Goal: Task Accomplishment & Management: Manage account settings

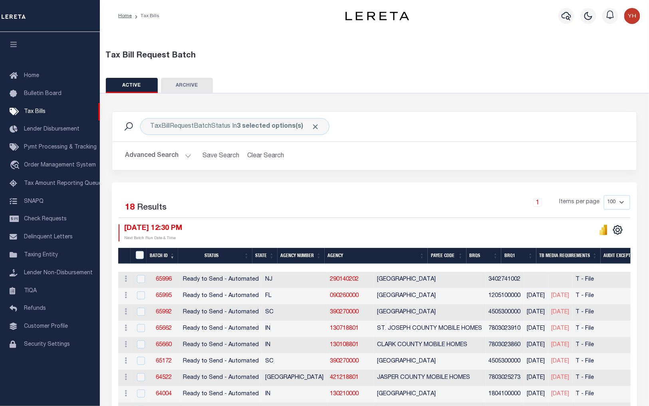
click at [295, 253] on th "Agency Number" at bounding box center [301, 256] width 47 height 16
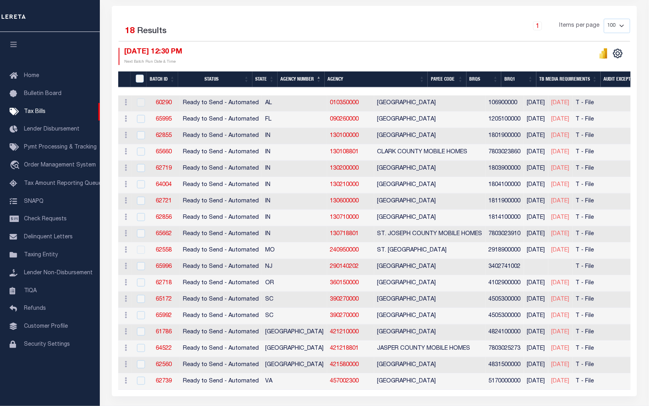
scroll to position [177, 0]
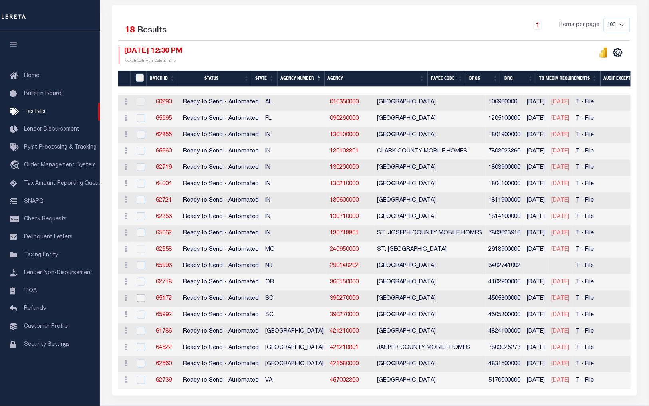
click at [139, 298] on input "checkbox" at bounding box center [141, 298] width 8 height 8
checkbox input "true"
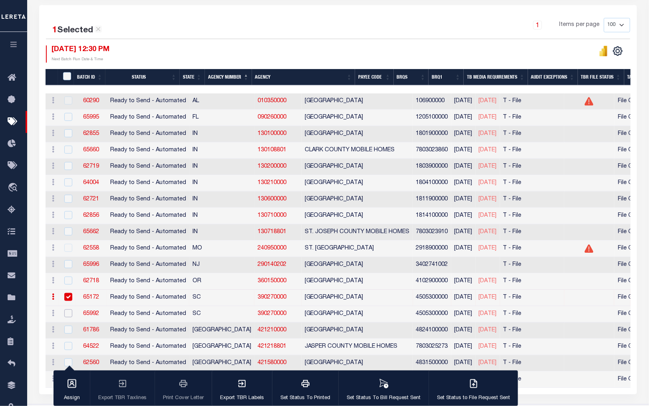
click at [65, 316] on input "checkbox" at bounding box center [68, 314] width 8 height 8
checkbox input "true"
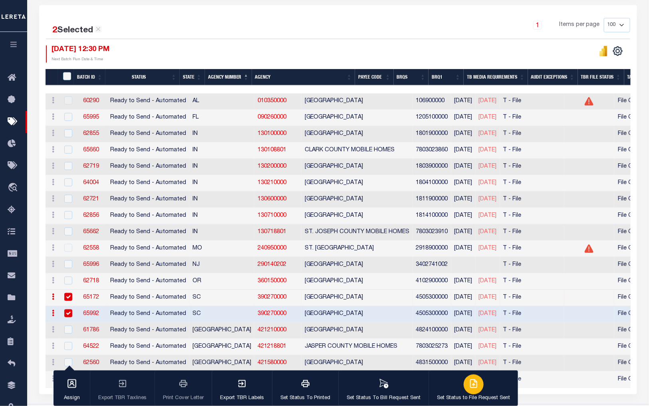
click at [460, 382] on button "Set Status to File Request Sent" at bounding box center [473, 389] width 89 height 36
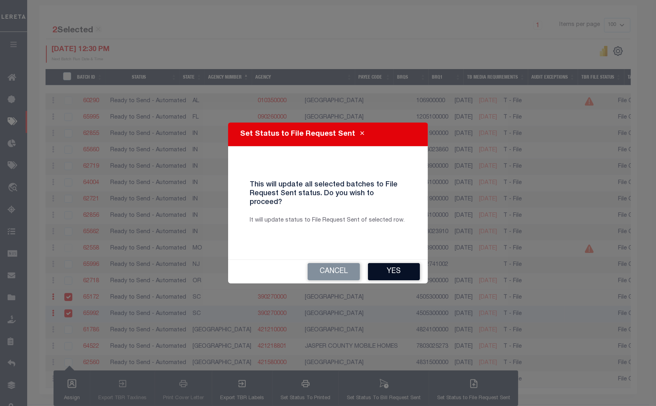
click at [393, 264] on button "Yes" at bounding box center [394, 271] width 52 height 17
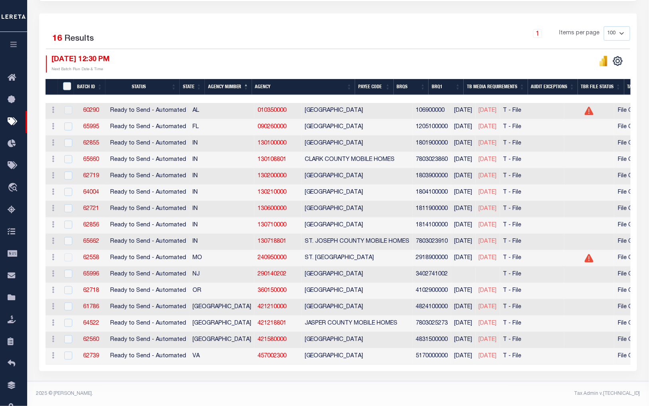
scroll to position [175, 0]
click at [585, 256] on icon at bounding box center [589, 258] width 9 height 8
click at [69, 256] on div at bounding box center [67, 258] width 10 height 9
click at [68, 254] on div at bounding box center [67, 258] width 10 height 9
click at [585, 255] on icon at bounding box center [589, 258] width 9 height 8
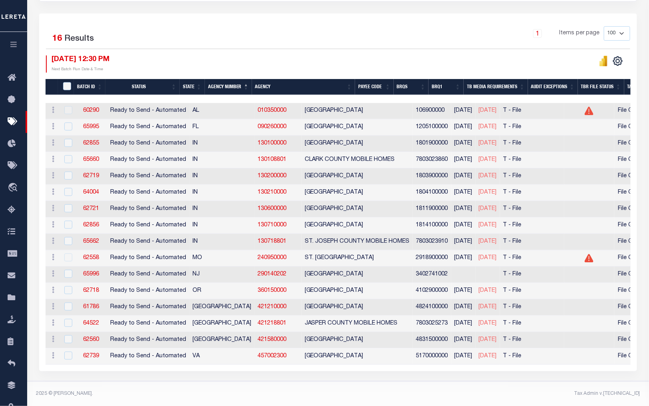
click at [585, 255] on icon at bounding box center [589, 258] width 9 height 8
